Goal: Information Seeking & Learning: Find specific page/section

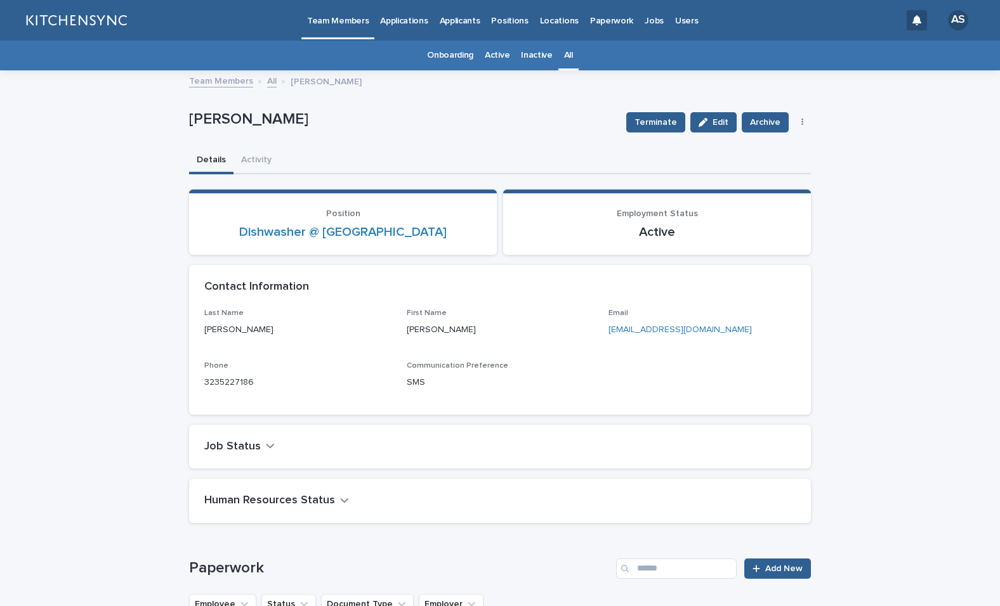
click at [564, 58] on link "All" at bounding box center [568, 56] width 9 height 30
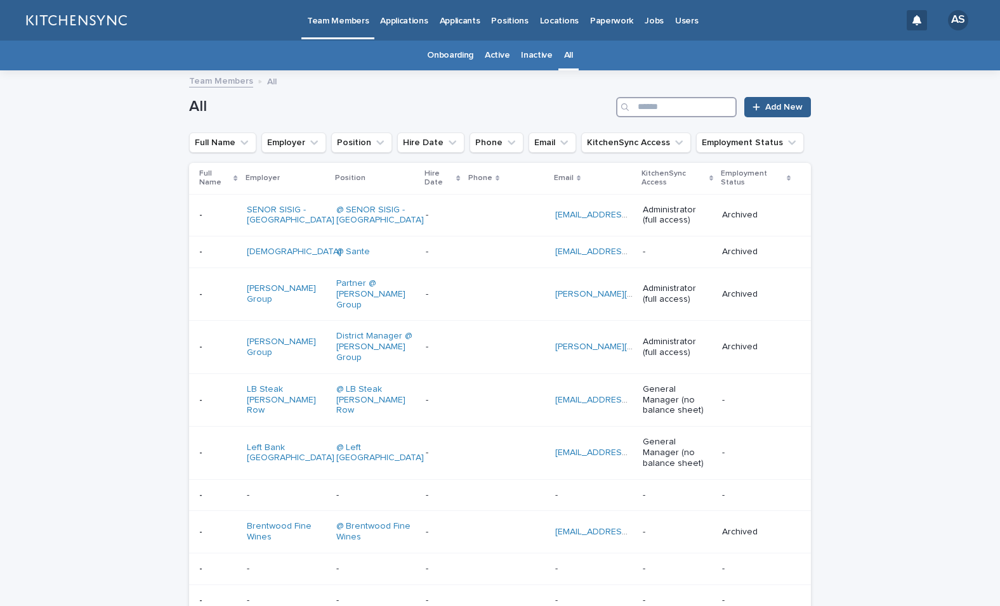
click at [682, 103] on input "Search" at bounding box center [676, 107] width 121 height 20
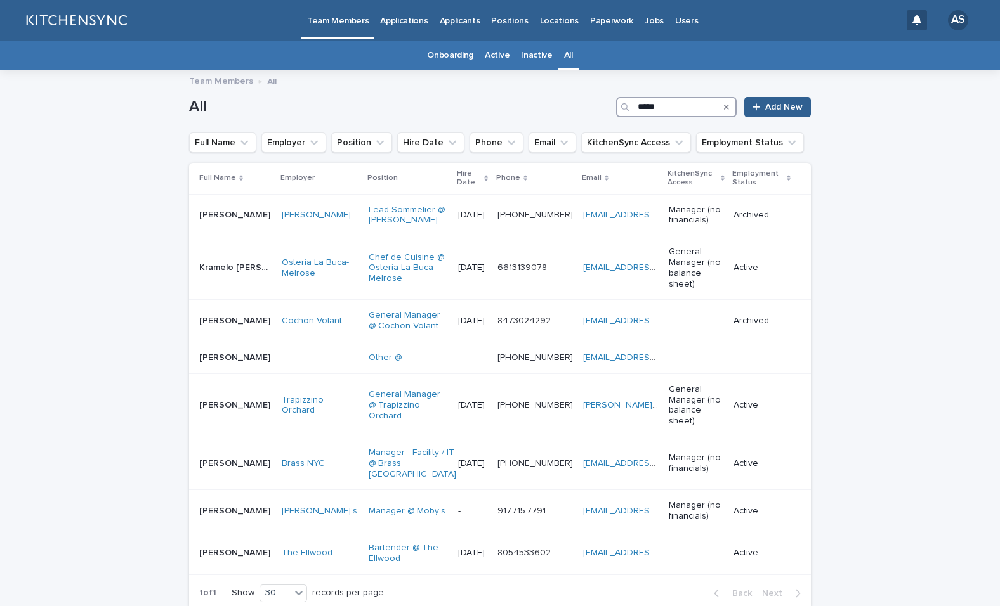
type input "*****"
click at [280, 146] on button "Employer" at bounding box center [293, 143] width 65 height 20
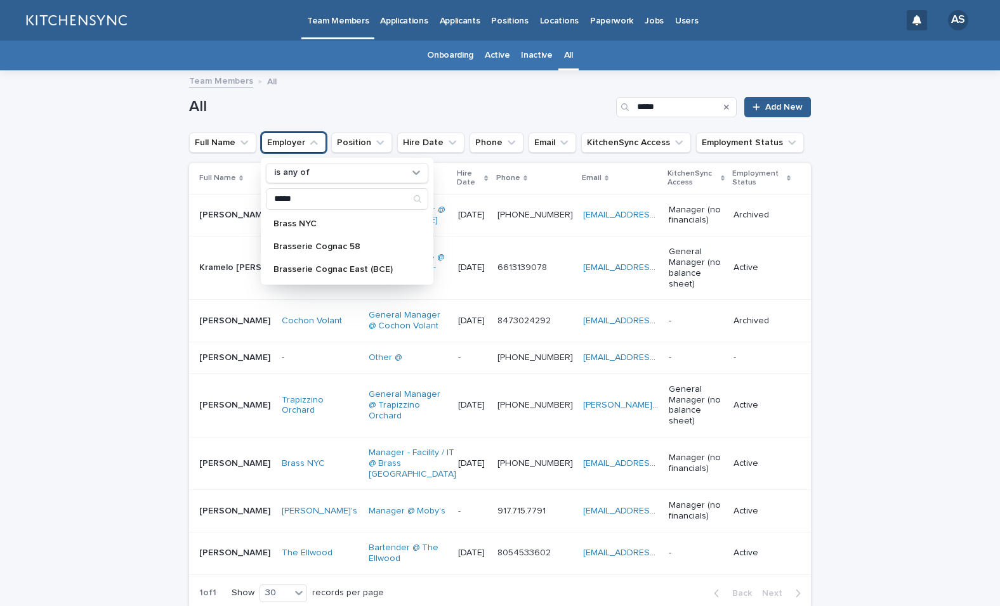
type input "*****"
click at [346, 219] on p "Brass NYC" at bounding box center [340, 223] width 134 height 9
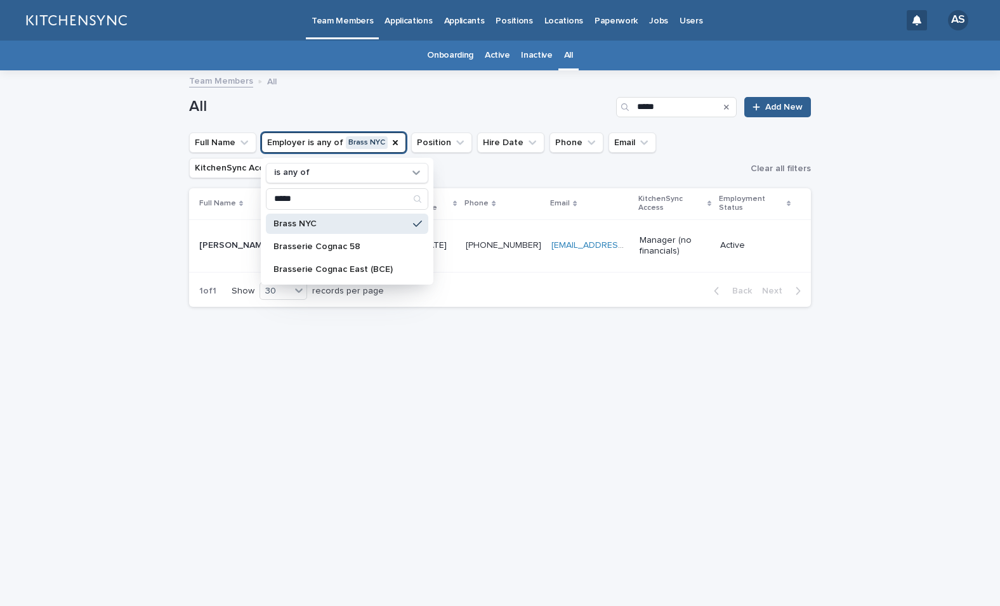
click at [516, 77] on div "Team Members All" at bounding box center [500, 82] width 634 height 18
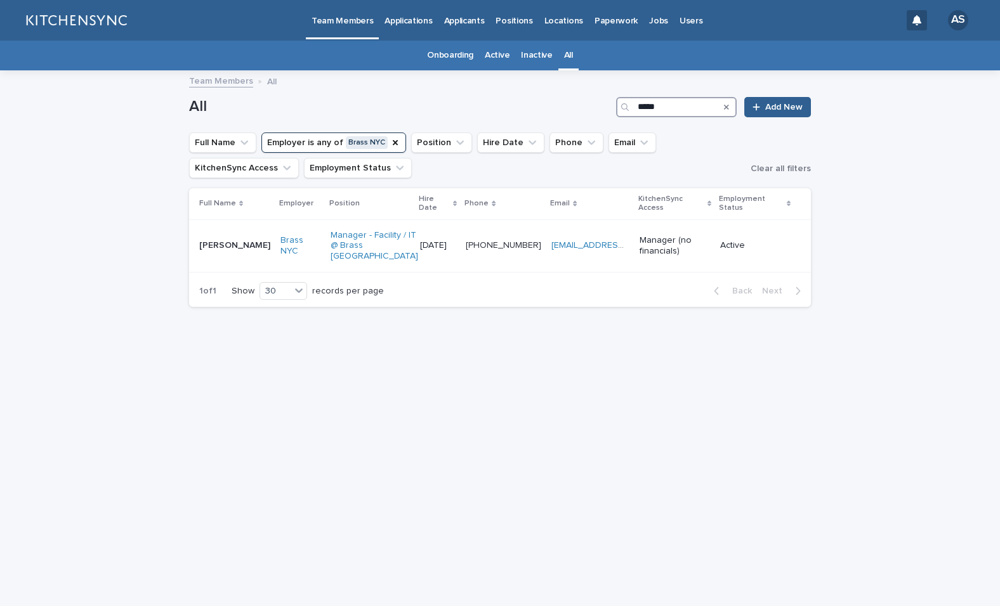
drag, startPoint x: 681, startPoint y: 110, endPoint x: 611, endPoint y: 109, distance: 69.1
click at [611, 109] on div "All ***** Add New" at bounding box center [500, 107] width 622 height 20
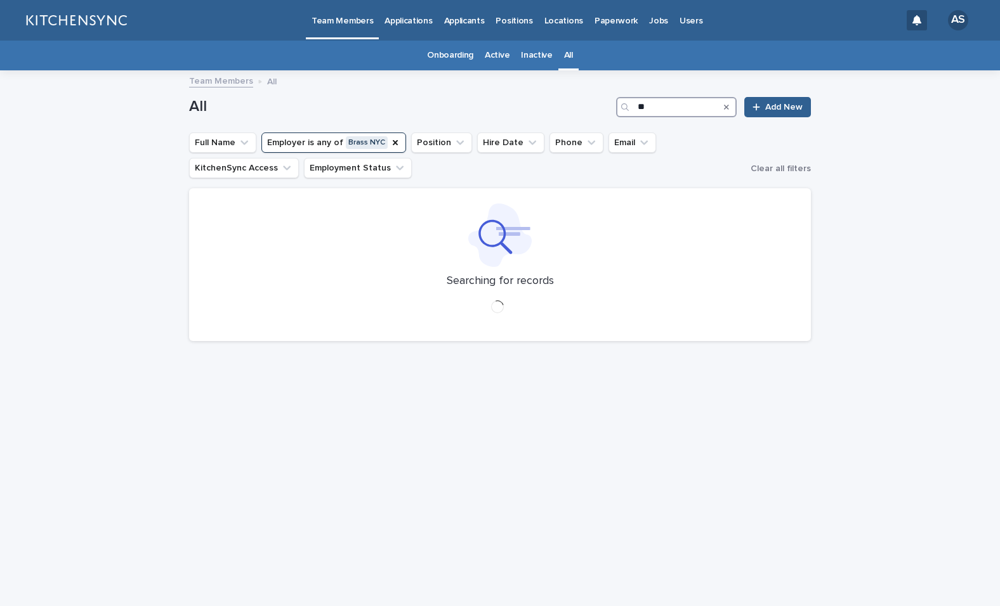
type input "*"
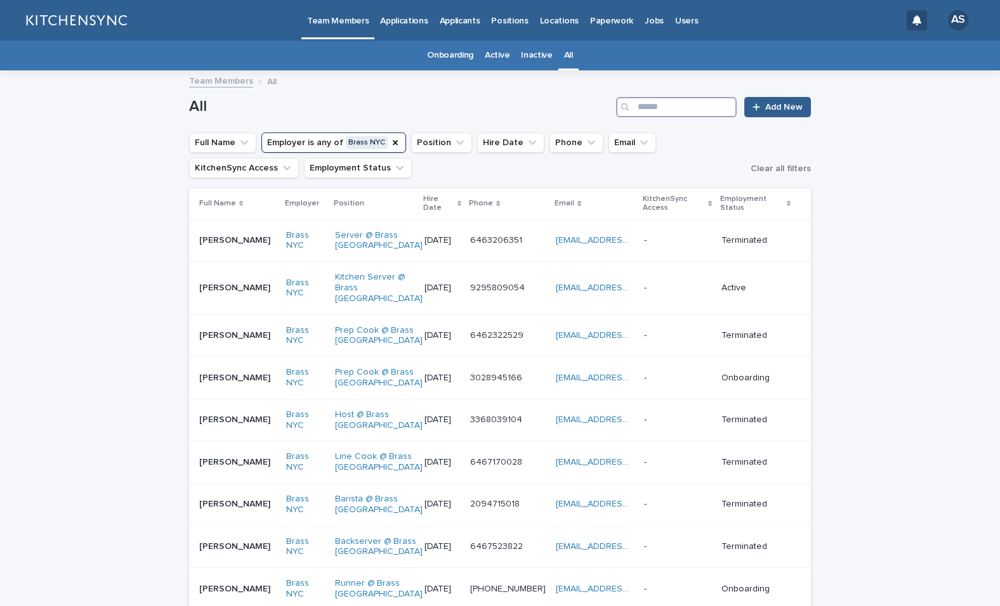
click at [662, 106] on input "Search" at bounding box center [676, 107] width 121 height 20
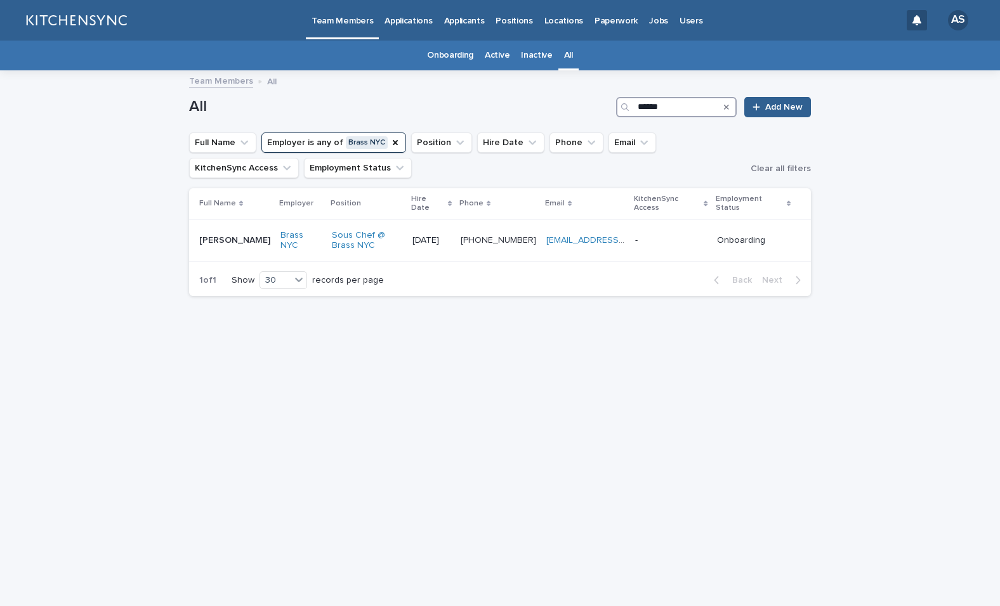
type input "******"
click at [729, 107] on icon "Search" at bounding box center [726, 107] width 5 height 8
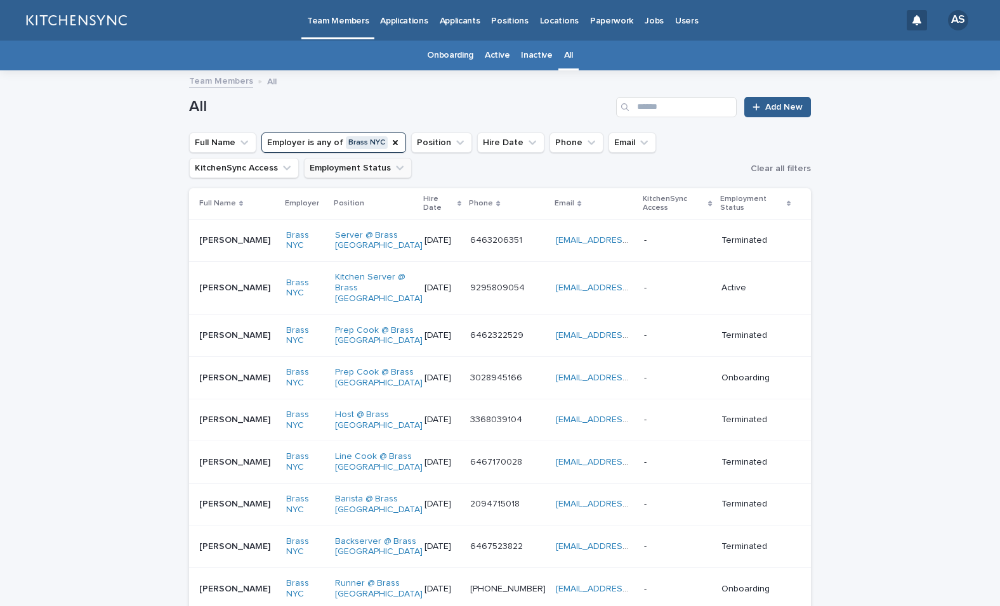
click at [376, 173] on button "Employment Status" at bounding box center [358, 168] width 108 height 20
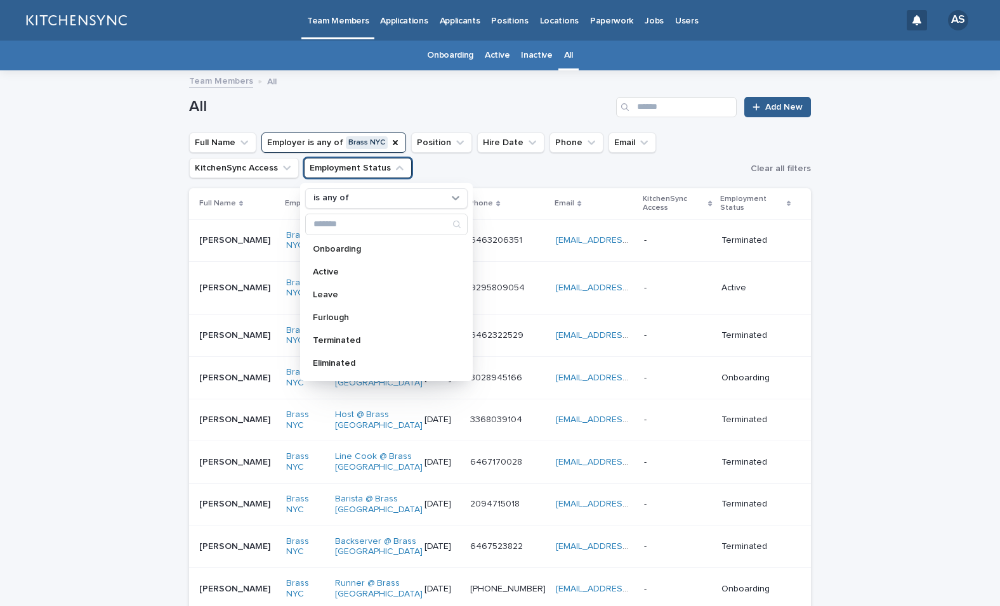
click at [470, 169] on ul "Full Name Employer is any of Brass NYC Position Hire Date Phone Email KitchenSy…" at bounding box center [466, 155] width 561 height 51
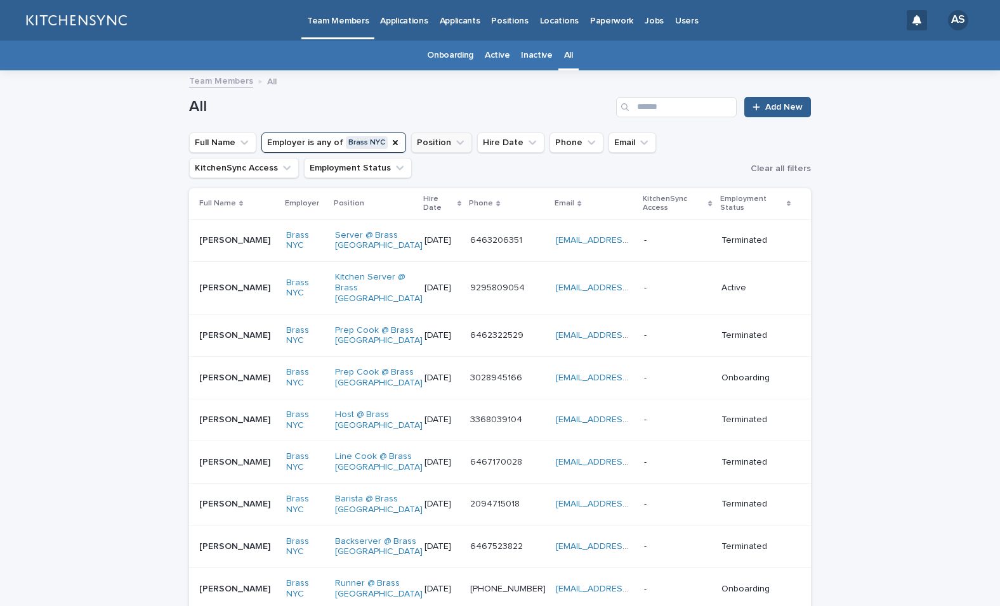
click at [441, 150] on button "Position" at bounding box center [441, 143] width 61 height 20
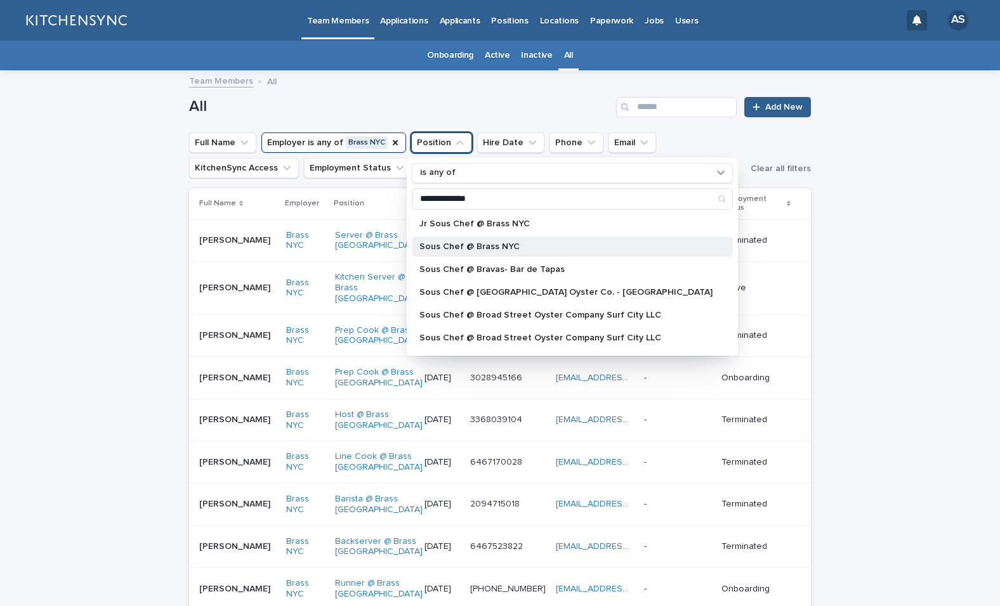
type input "**********"
click at [469, 242] on p "Sous Chef @ Brass NYC" at bounding box center [565, 246] width 293 height 9
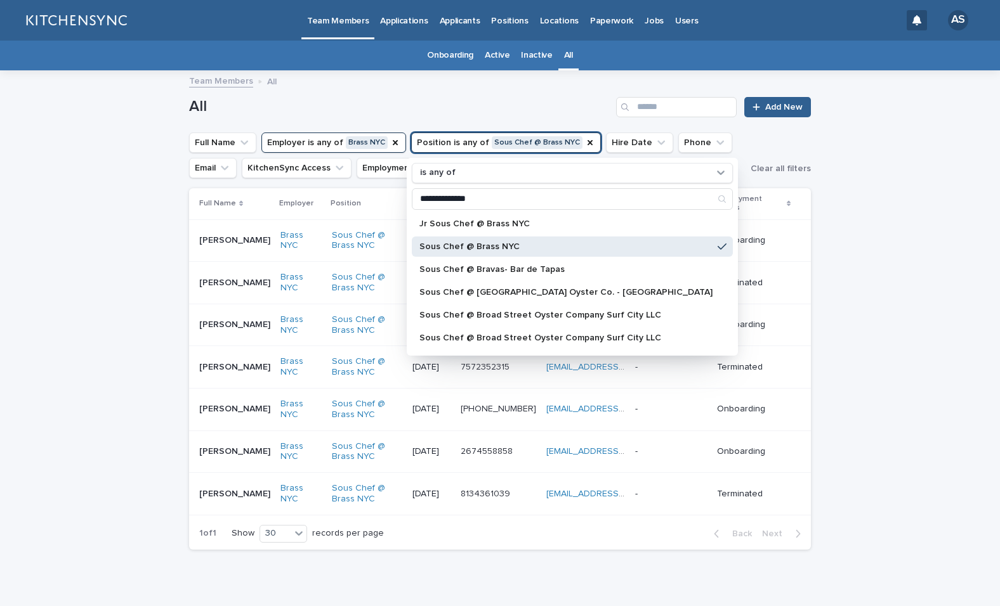
click at [117, 333] on div "**********" at bounding box center [500, 348] width 1000 height 552
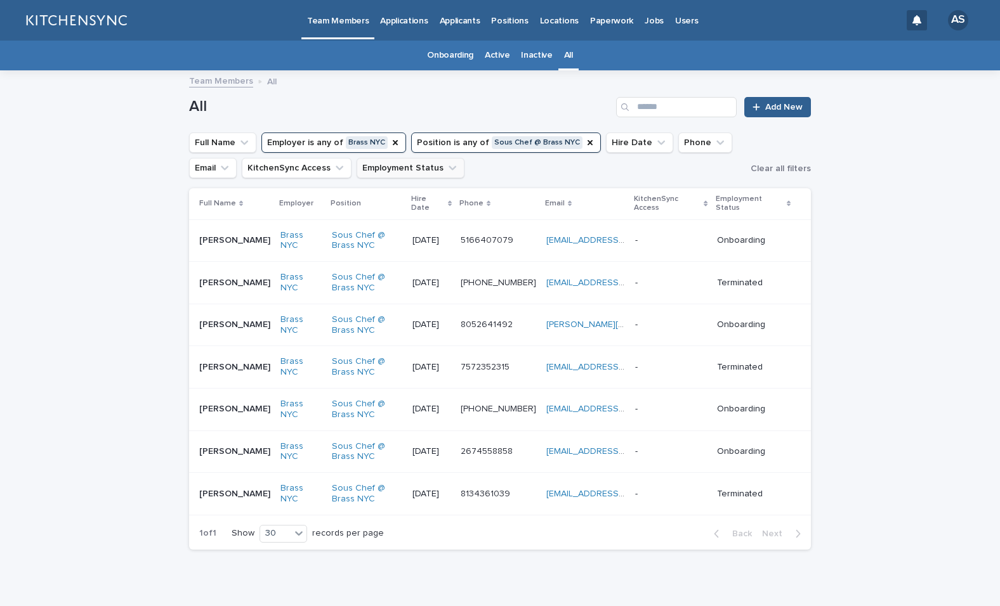
click at [447, 176] on button "Employment Status" at bounding box center [410, 168] width 108 height 20
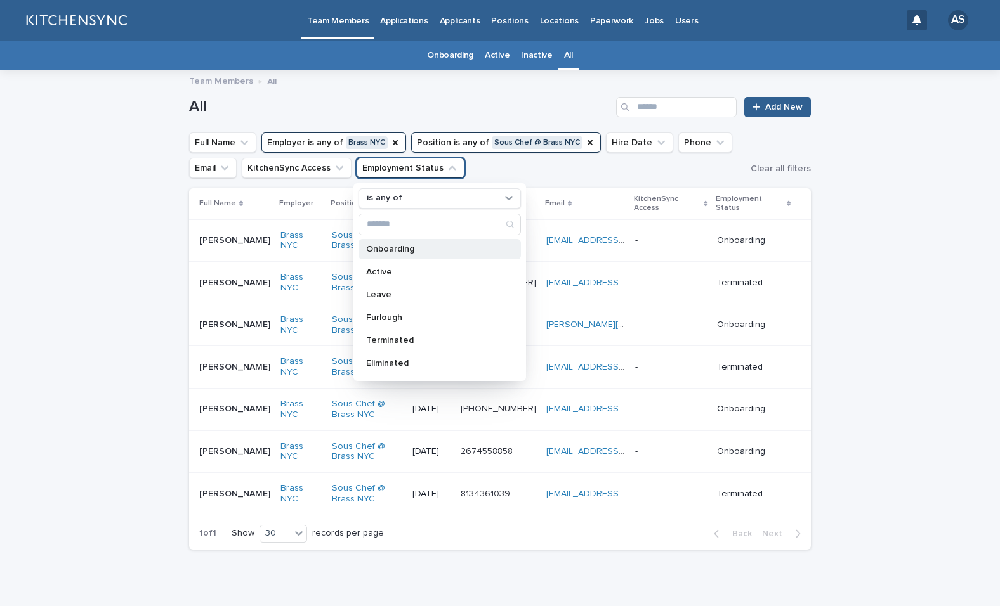
click at [428, 251] on p "Onboarding" at bounding box center [433, 249] width 134 height 9
click at [422, 270] on p "Active" at bounding box center [433, 272] width 134 height 9
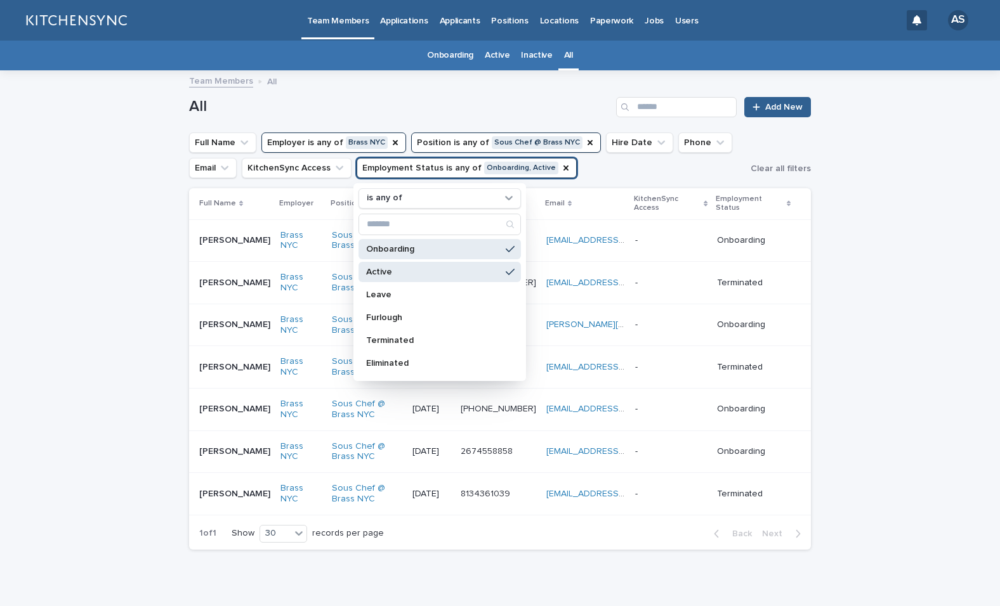
click at [84, 339] on div "Loading... Saving… Loading... Saving… All Add New Full Name Employer is any of …" at bounding box center [500, 348] width 1000 height 552
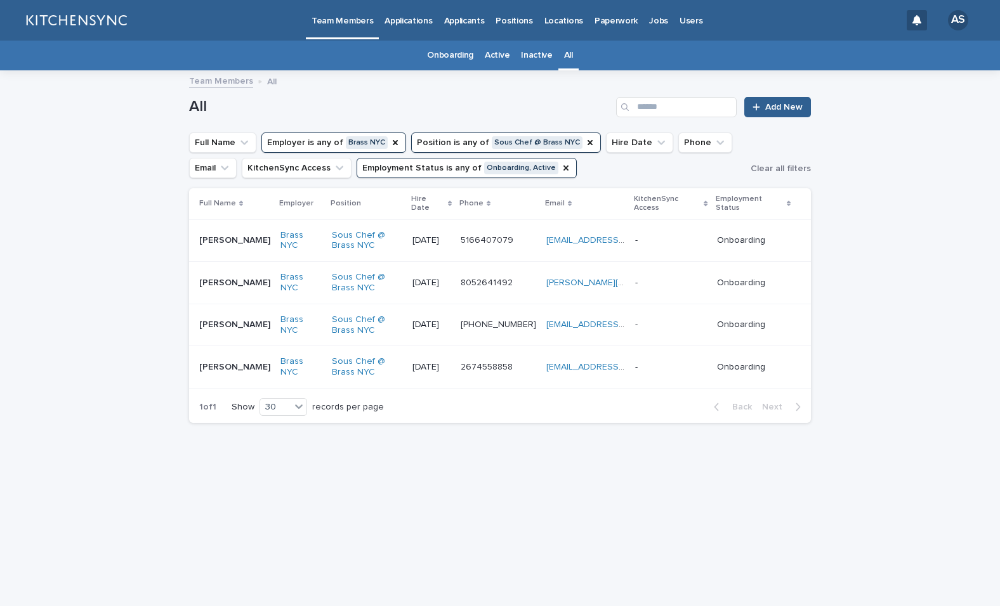
click at [278, 461] on div "Loading... Saving… Loading... Saving… All Add New Full Name Employer is any of …" at bounding box center [500, 323] width 634 height 503
click at [413, 469] on div "Loading... Saving… Loading... Saving… All Add New Full Name Employer is any of …" at bounding box center [500, 323] width 634 height 503
click at [263, 325] on p at bounding box center [234, 325] width 71 height 11
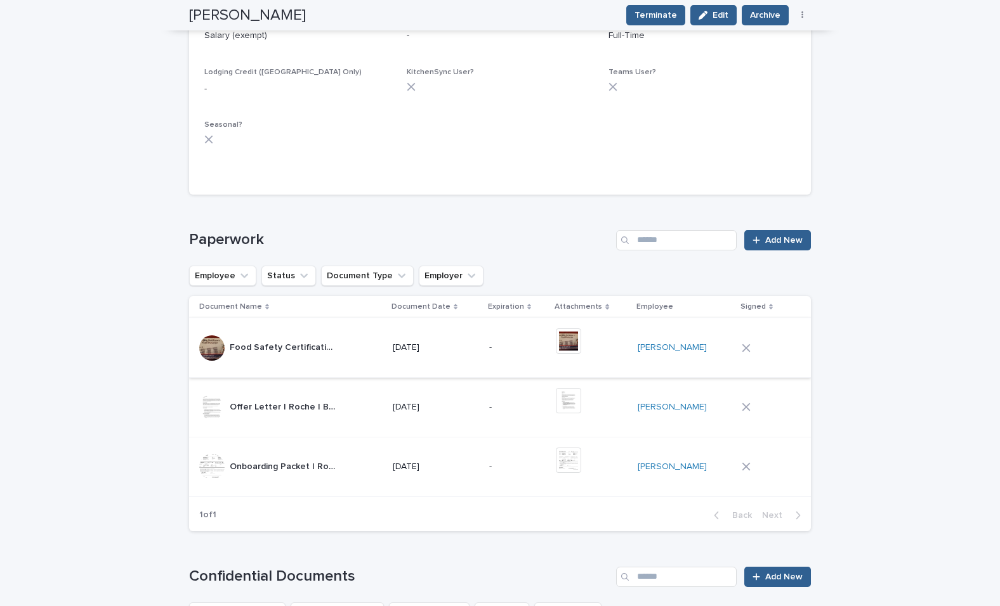
scroll to position [777, 0]
click at [581, 405] on img at bounding box center [568, 400] width 25 height 25
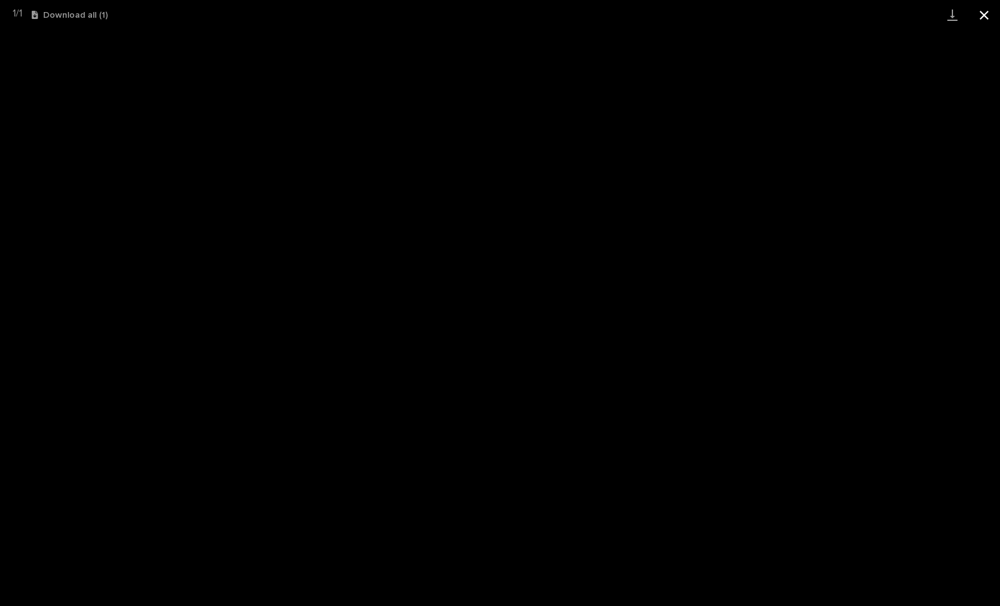
click at [984, 16] on button "Close gallery" at bounding box center [984, 15] width 32 height 30
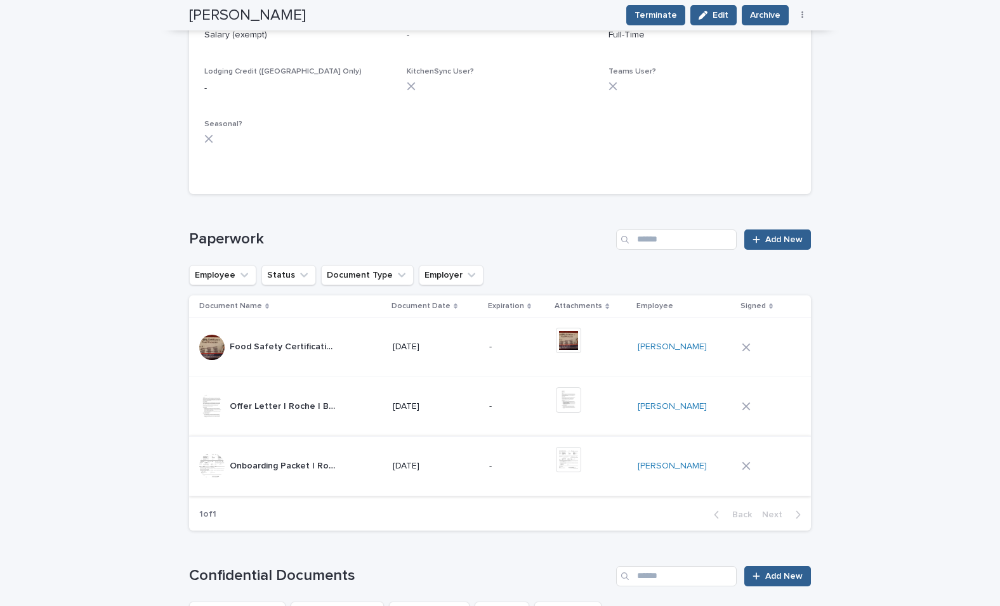
click at [578, 469] on img at bounding box center [568, 459] width 25 height 25
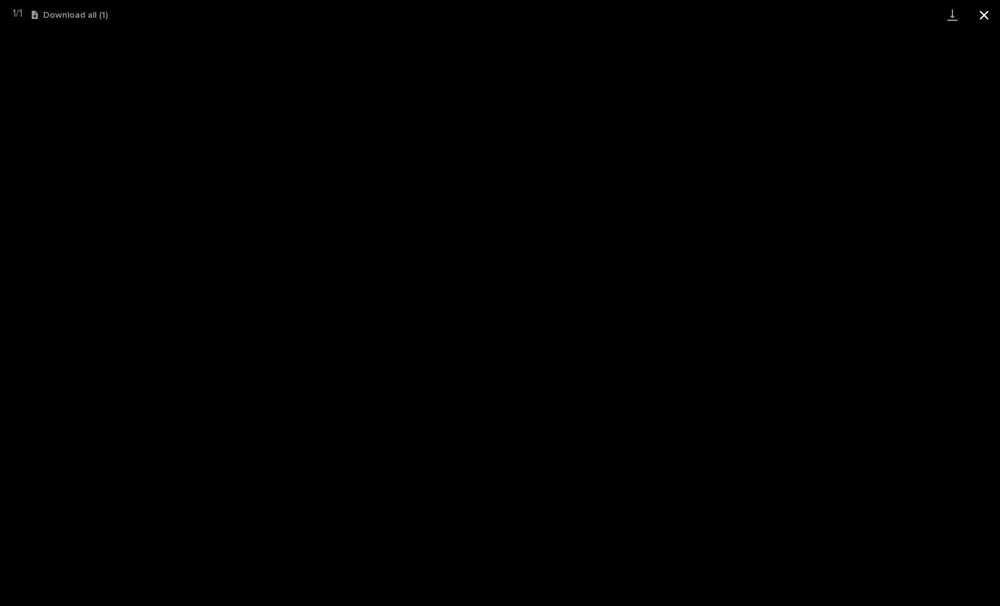
click at [986, 16] on button "Close gallery" at bounding box center [984, 15] width 32 height 30
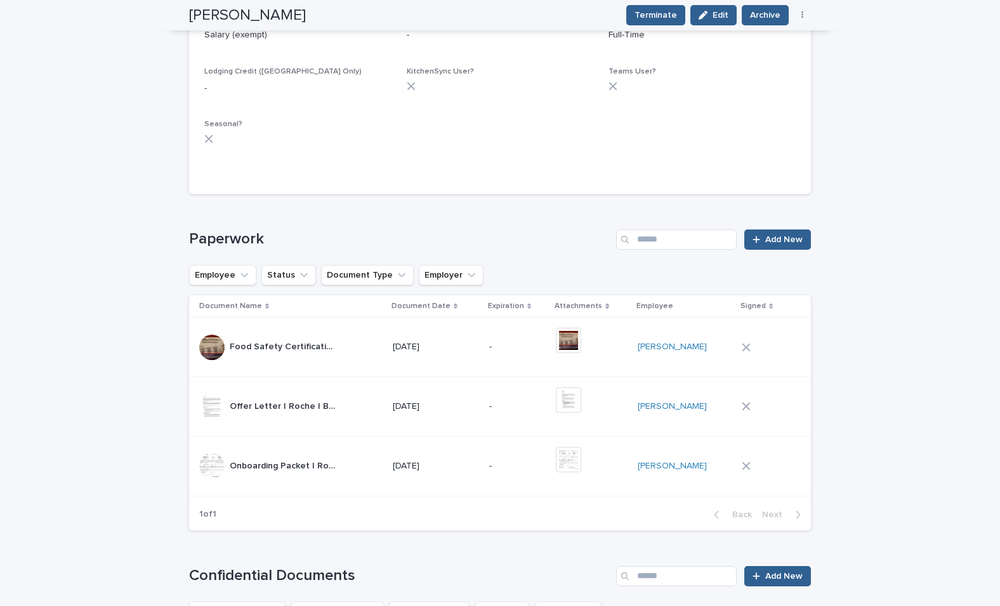
click at [348, 240] on h1 "Paperwork" at bounding box center [400, 239] width 422 height 18
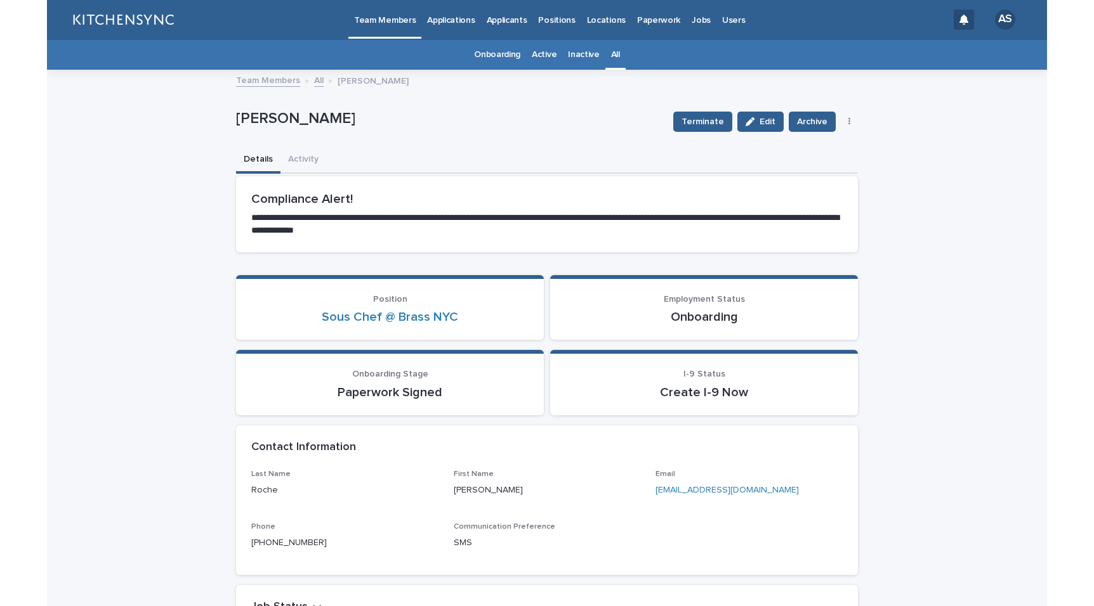
scroll to position [0, 0]
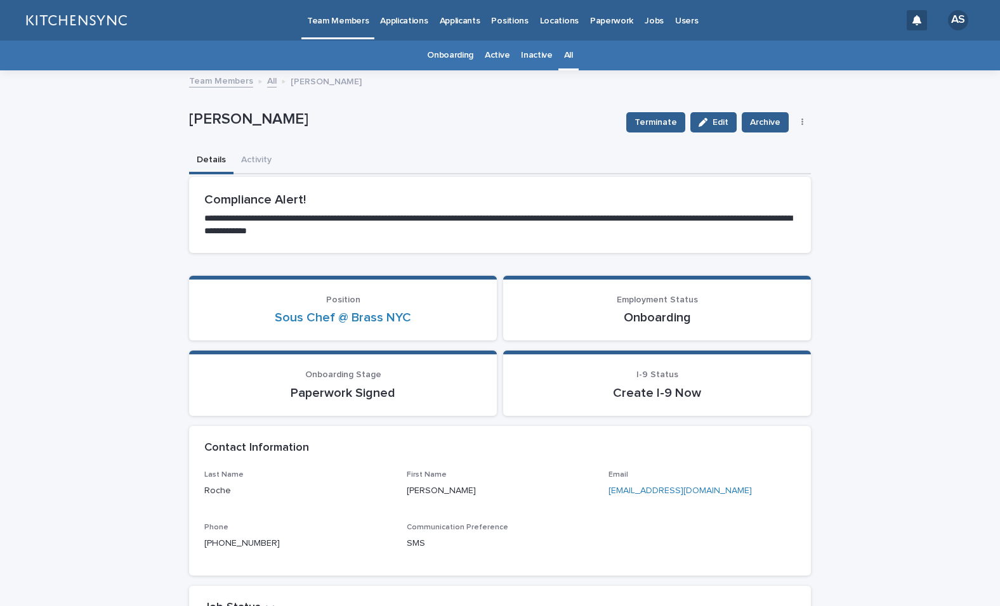
click at [435, 157] on div "Details Activity" at bounding box center [500, 161] width 622 height 27
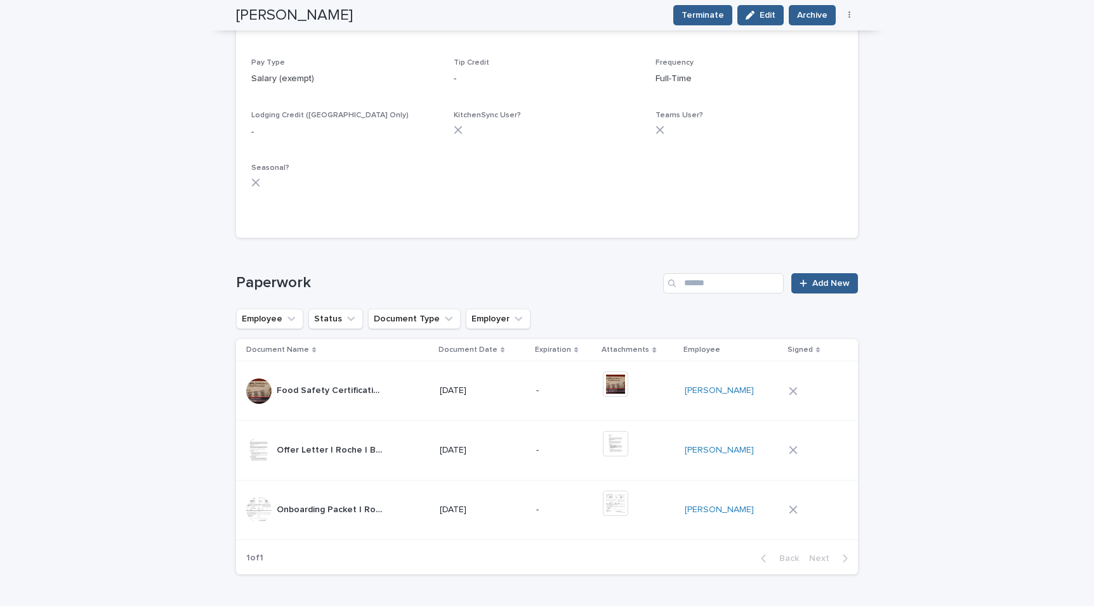
scroll to position [1022, 0]
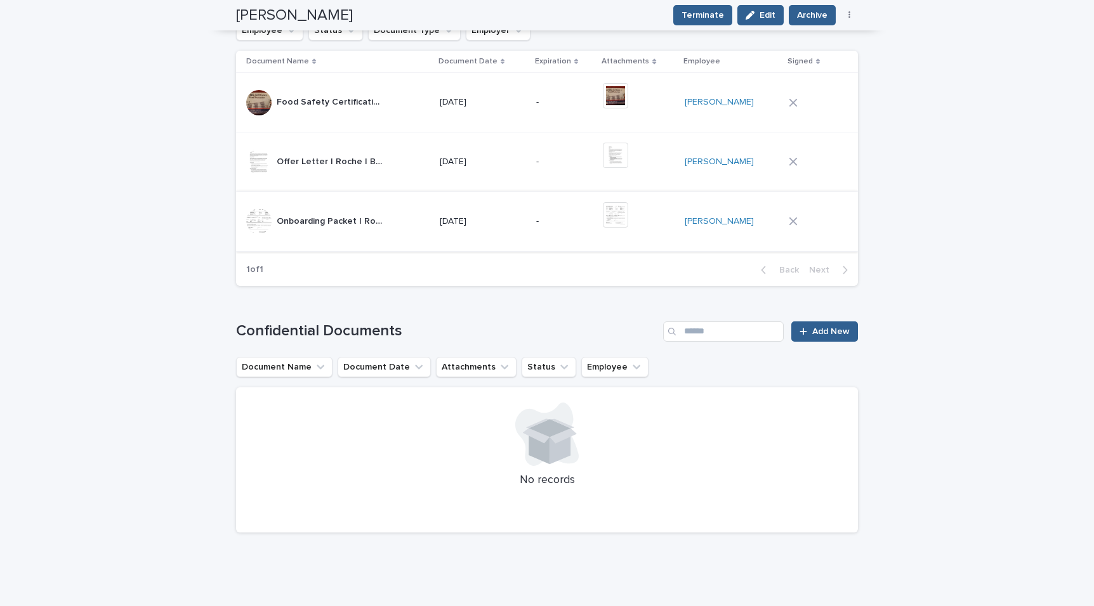
click at [628, 222] on img at bounding box center [615, 214] width 25 height 25
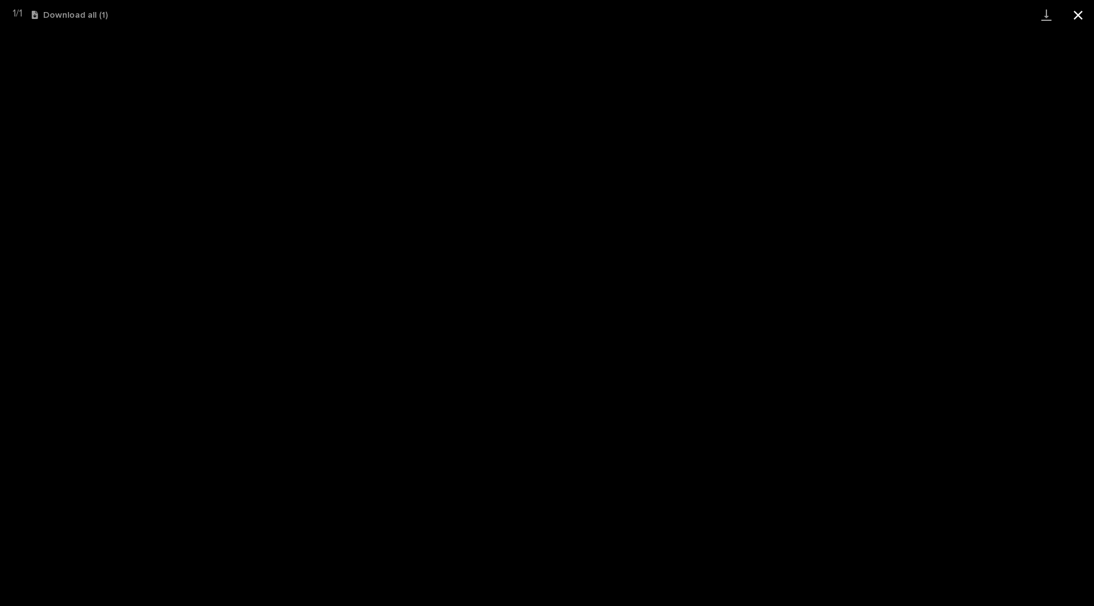
click at [999, 13] on button "Close gallery" at bounding box center [1078, 15] width 32 height 30
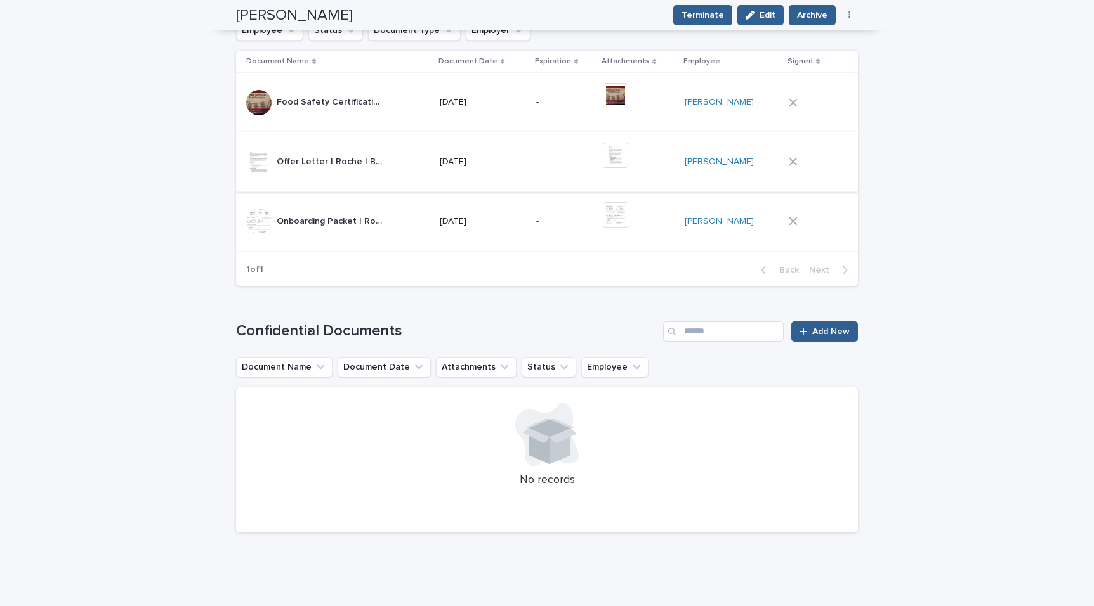
click at [621, 161] on img at bounding box center [615, 155] width 25 height 25
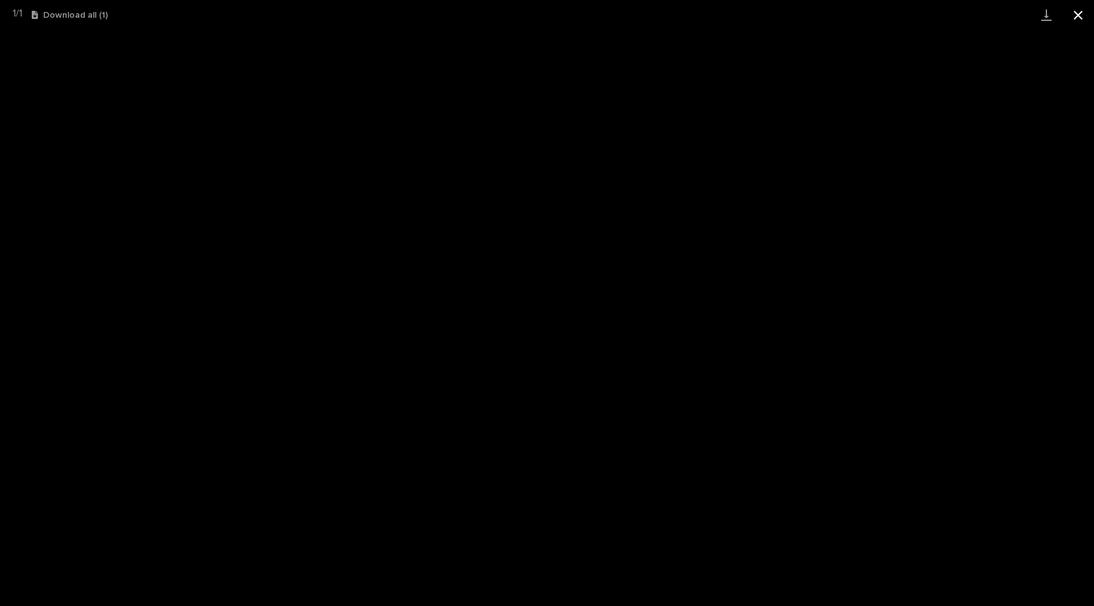
click at [999, 8] on button "Close gallery" at bounding box center [1078, 15] width 32 height 30
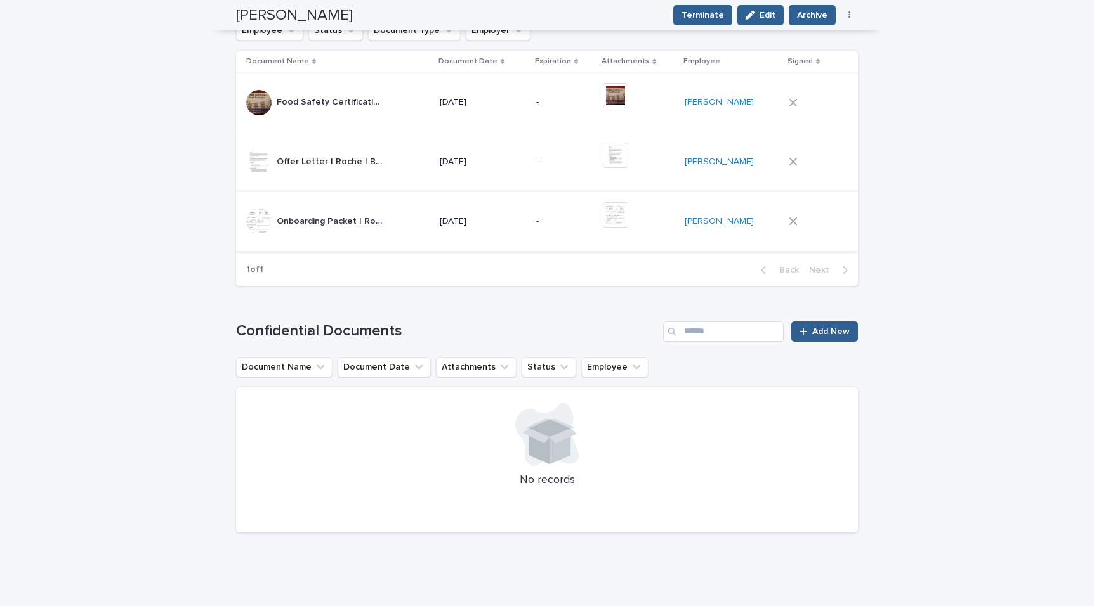
click at [628, 219] on img at bounding box center [615, 214] width 25 height 25
